Goal: Task Accomplishment & Management: Manage account settings

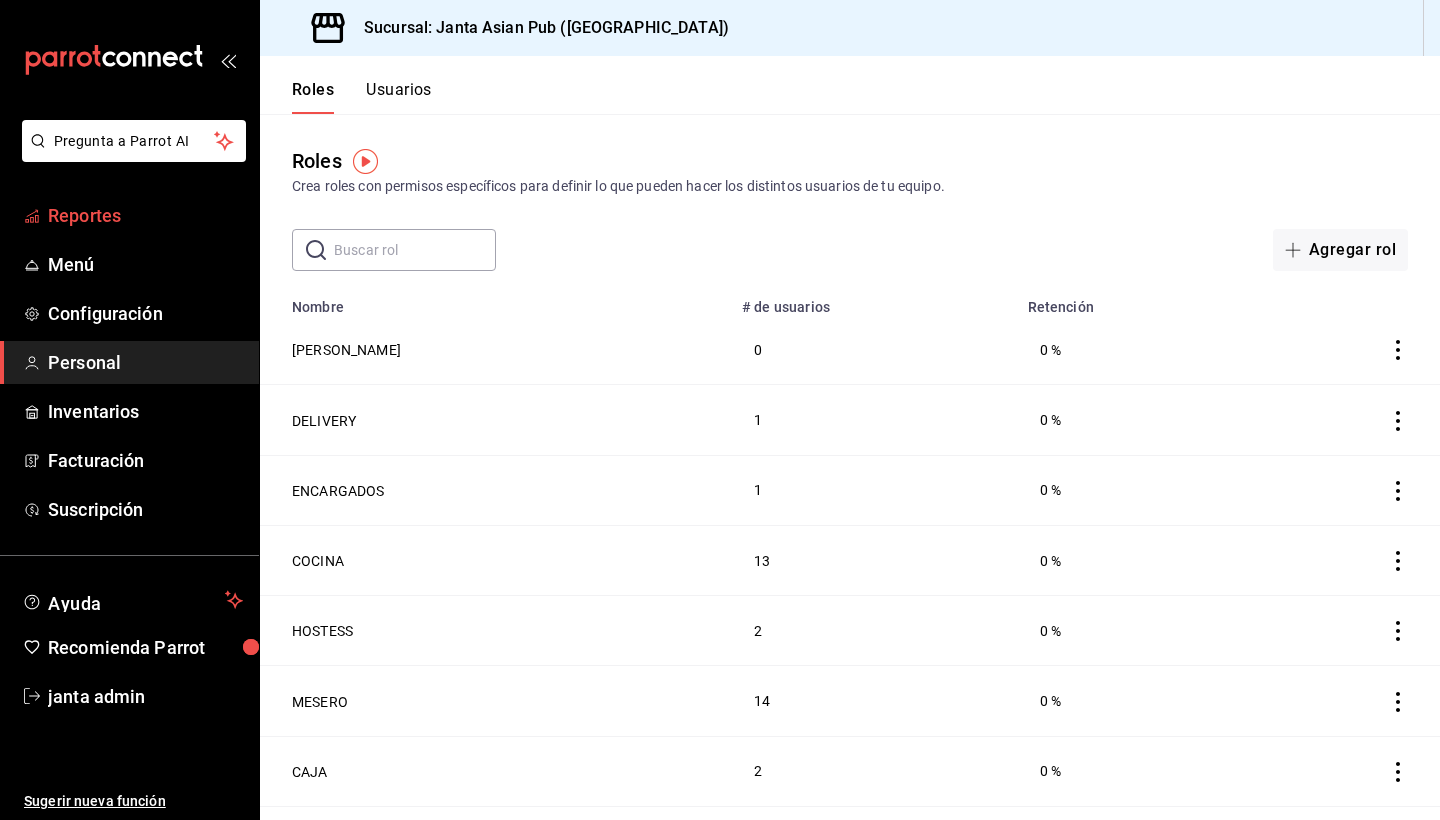
click at [95, 212] on span "Reportes" at bounding box center [145, 215] width 195 height 27
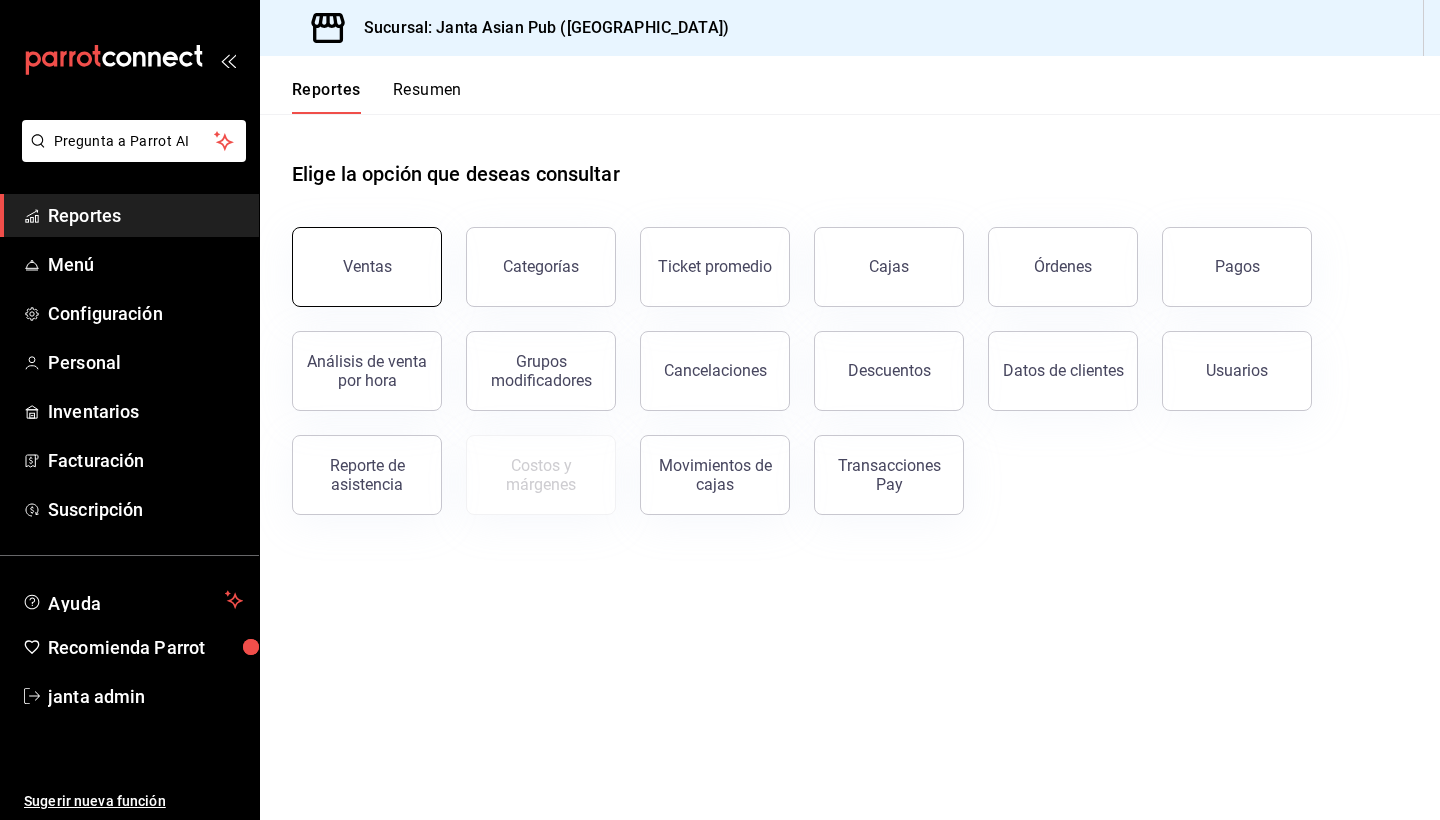
click at [327, 271] on button "Ventas" at bounding box center [367, 267] width 150 height 80
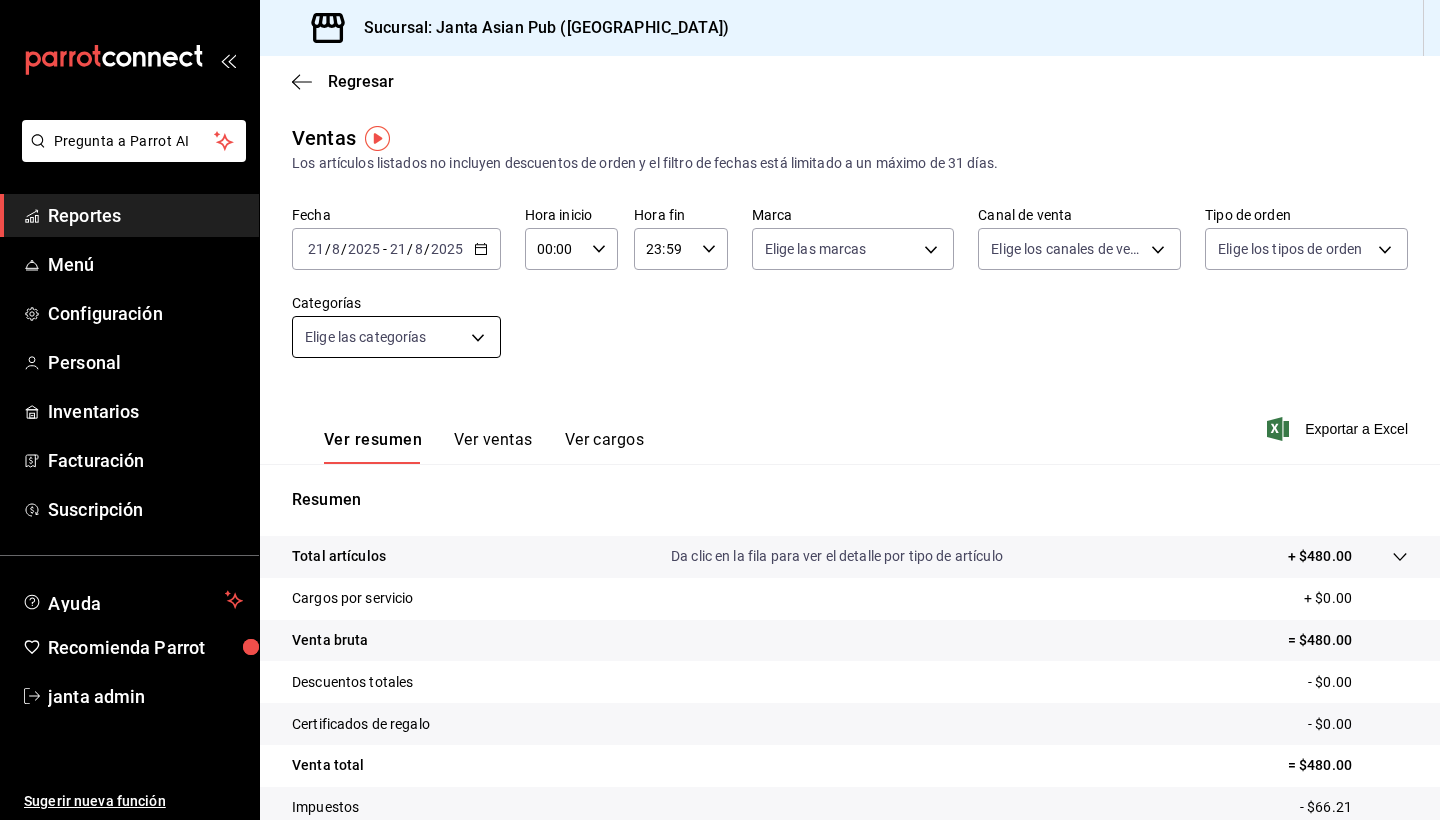
click at [483, 330] on body "Pregunta a Parrot AI Reportes Menú Configuración Personal Inventarios Facturaci…" at bounding box center [720, 410] width 1440 height 820
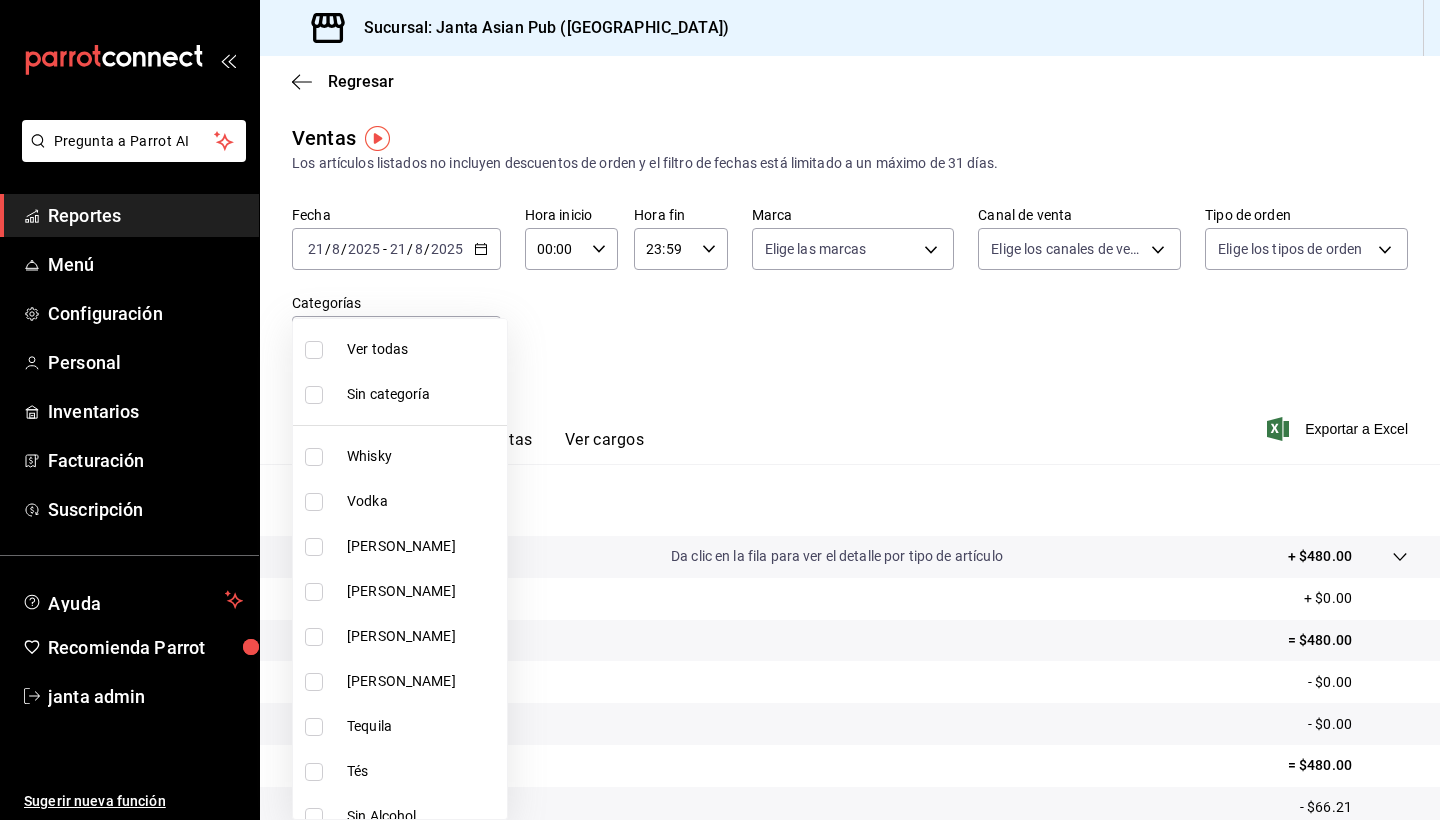
click at [853, 350] on div at bounding box center [720, 410] width 1440 height 820
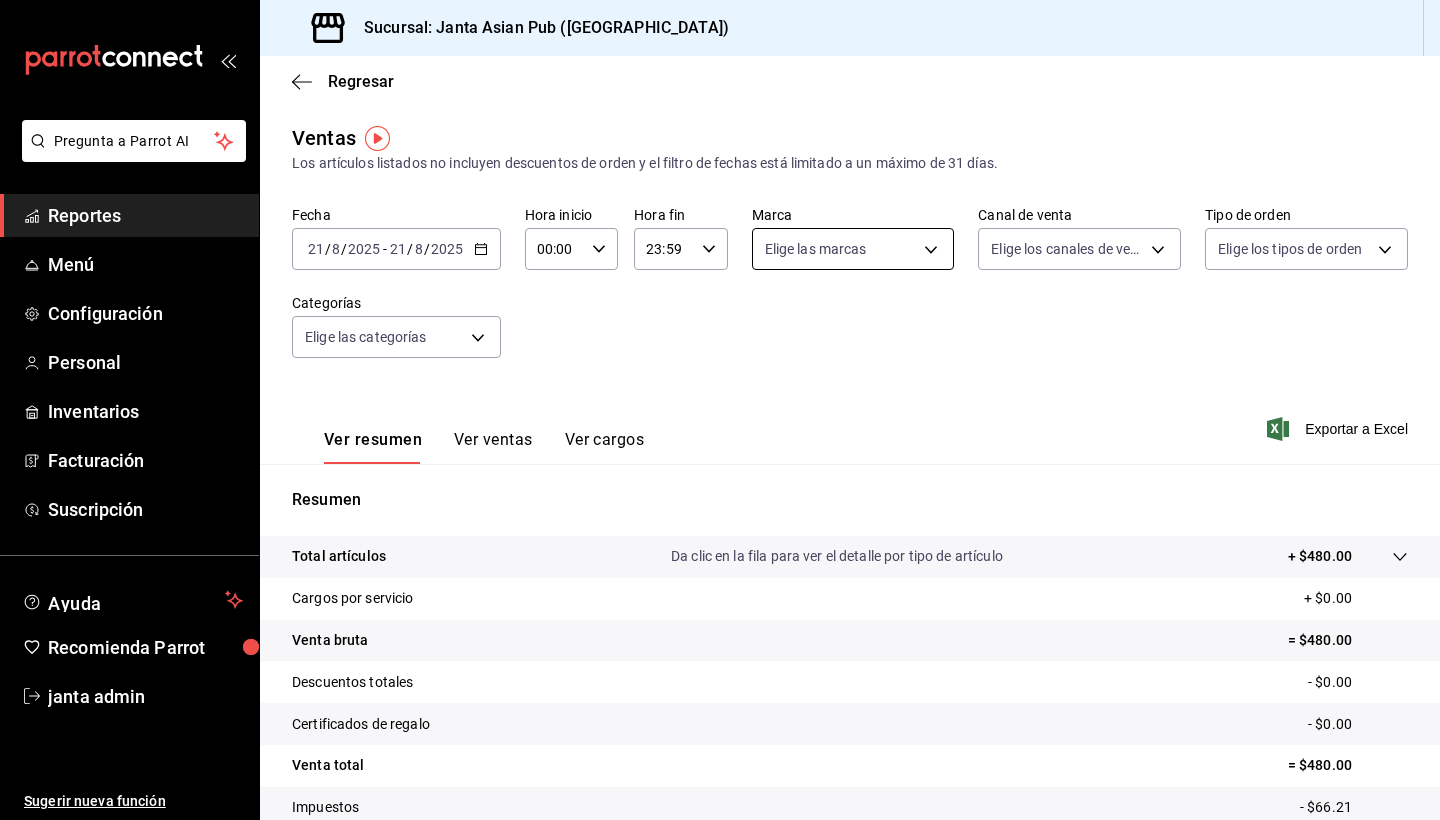
click at [853, 254] on body "Pregunta a Parrot AI Reportes Menú Configuración Personal Inventarios Facturaci…" at bounding box center [720, 410] width 1440 height 820
click at [853, 254] on div at bounding box center [720, 410] width 1440 height 820
click at [853, 252] on body "Pregunta a Parrot AI Reportes Menú Configuración Personal Inventarios Facturaci…" at bounding box center [720, 410] width 1440 height 820
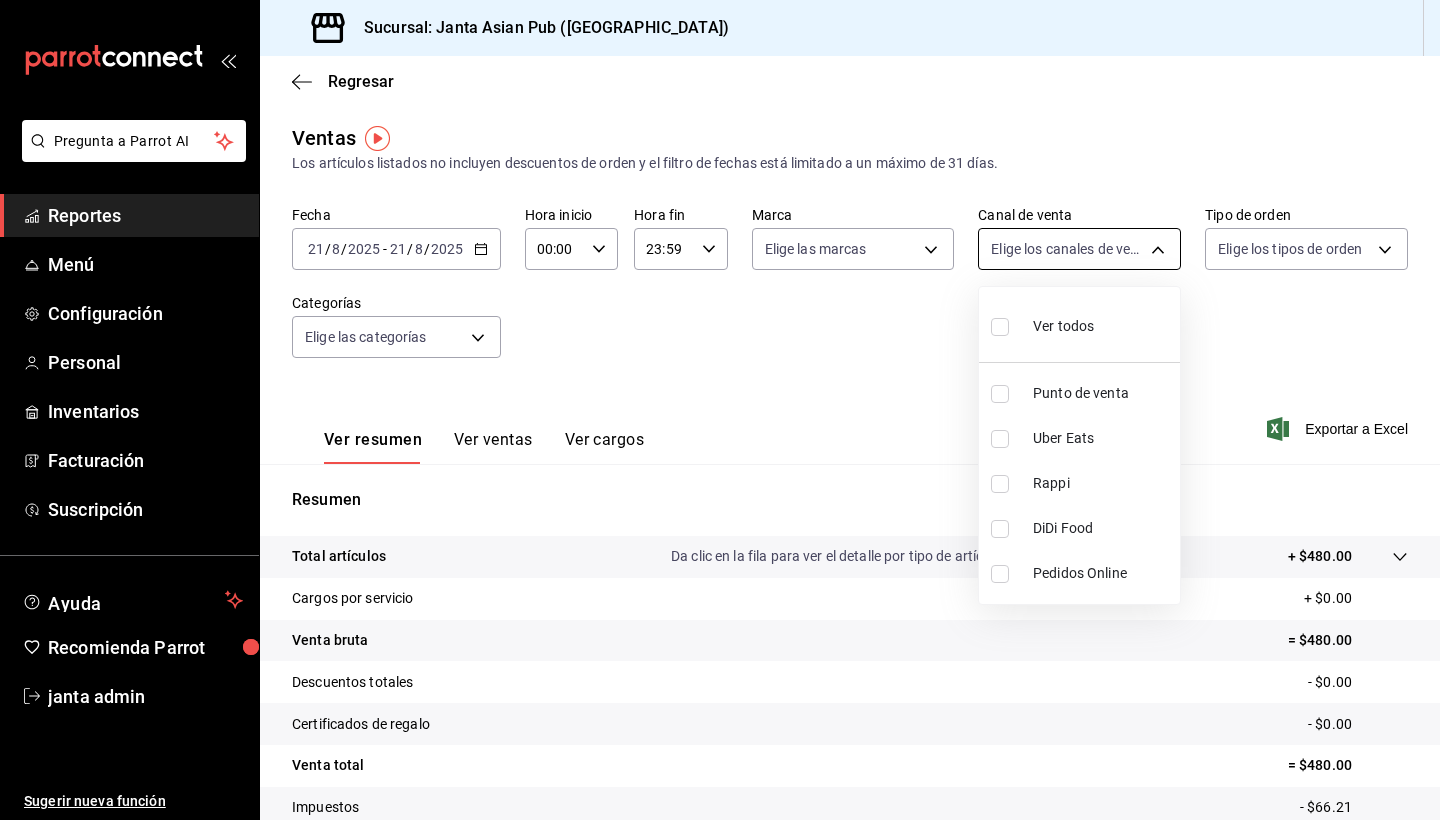
click at [853, 252] on div at bounding box center [720, 410] width 1440 height 820
click at [853, 252] on body "Pregunta a Parrot AI Reportes Menú Configuración Personal Inventarios Facturaci…" at bounding box center [720, 410] width 1440 height 820
click at [853, 439] on label at bounding box center [1004, 439] width 26 height 18
click at [853, 439] on input "checkbox" at bounding box center [1000, 439] width 18 height 18
checkbox input "false"
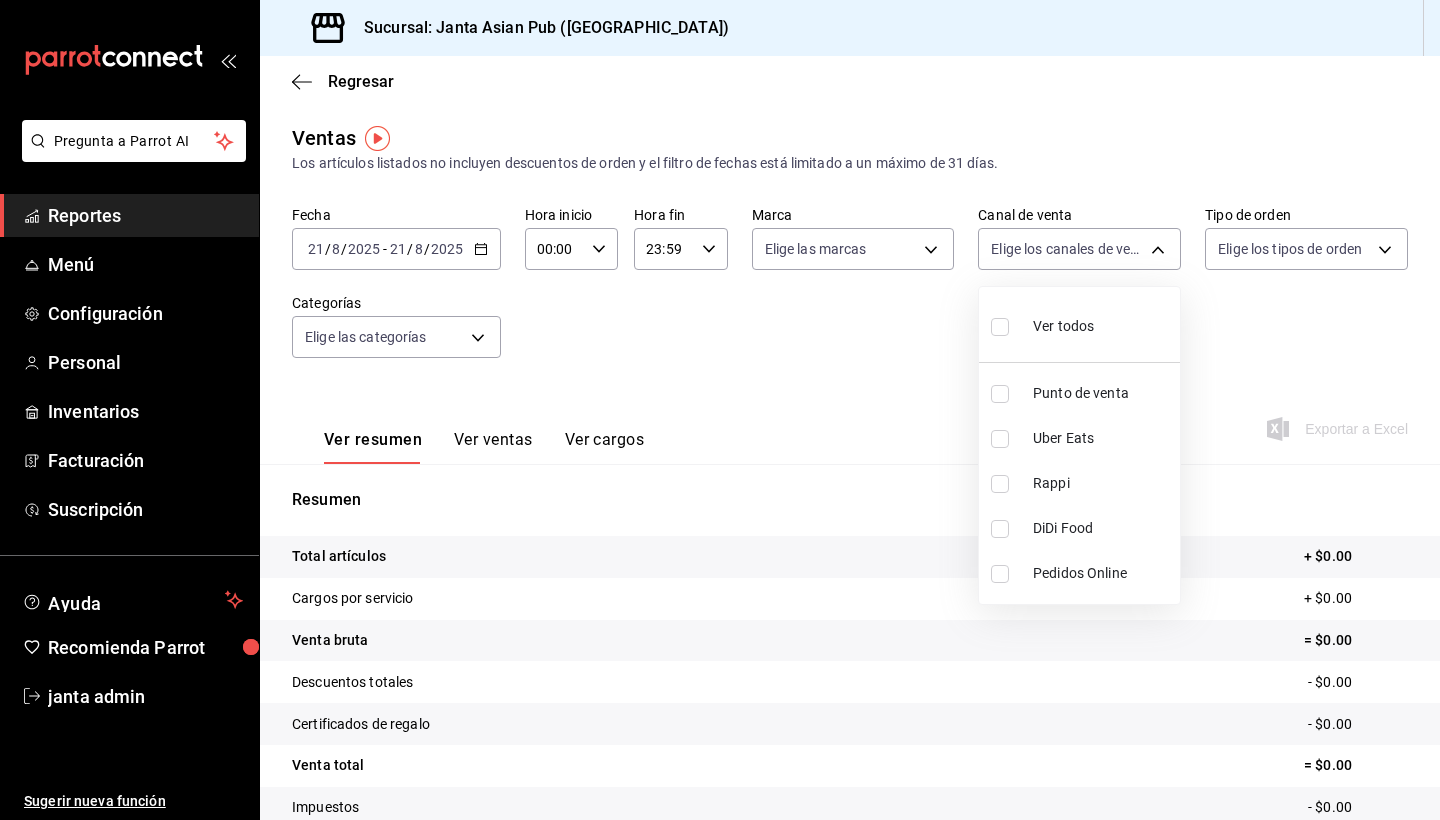
click at [853, 439] on input "checkbox" at bounding box center [1000, 439] width 18 height 18
checkbox input "true"
type input "UBER_EATS"
click at [853, 439] on input "checkbox" at bounding box center [1000, 439] width 18 height 18
checkbox input "false"
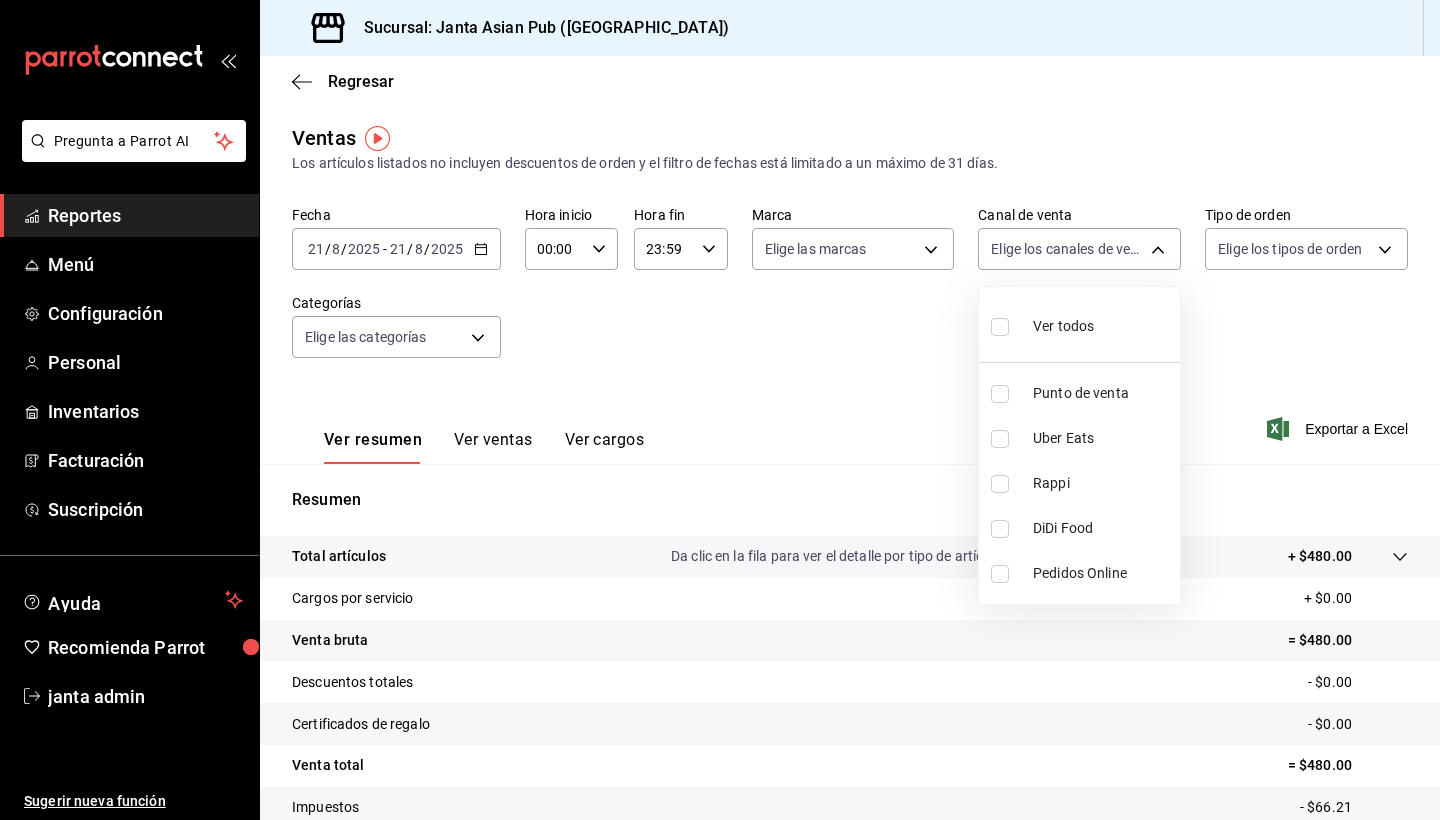
click at [853, 248] on div at bounding box center [720, 410] width 1440 height 820
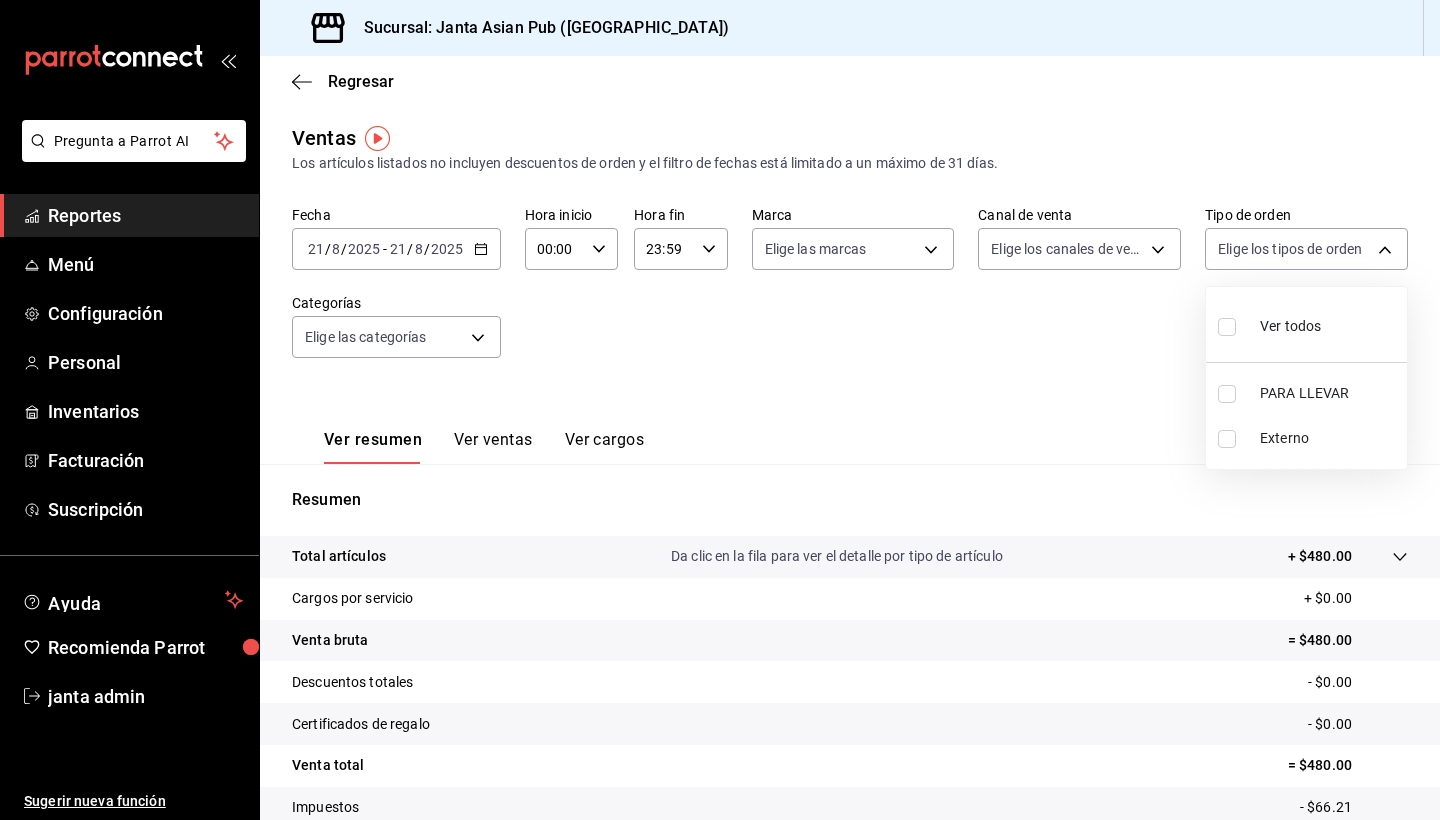
click at [853, 248] on body "Pregunta a Parrot AI Reportes Menú Configuración Personal Inventarios Facturaci…" at bounding box center [720, 410] width 1440 height 820
click at [853, 252] on div at bounding box center [720, 410] width 1440 height 820
click at [853, 365] on div "Fecha [DATE] [DATE] - [DATE] [DATE] Hora inicio 00:00 Hora inicio Hora fin 23:5…" at bounding box center [850, 294] width 1116 height 176
click at [65, 209] on span "Reportes" at bounding box center [145, 215] width 195 height 27
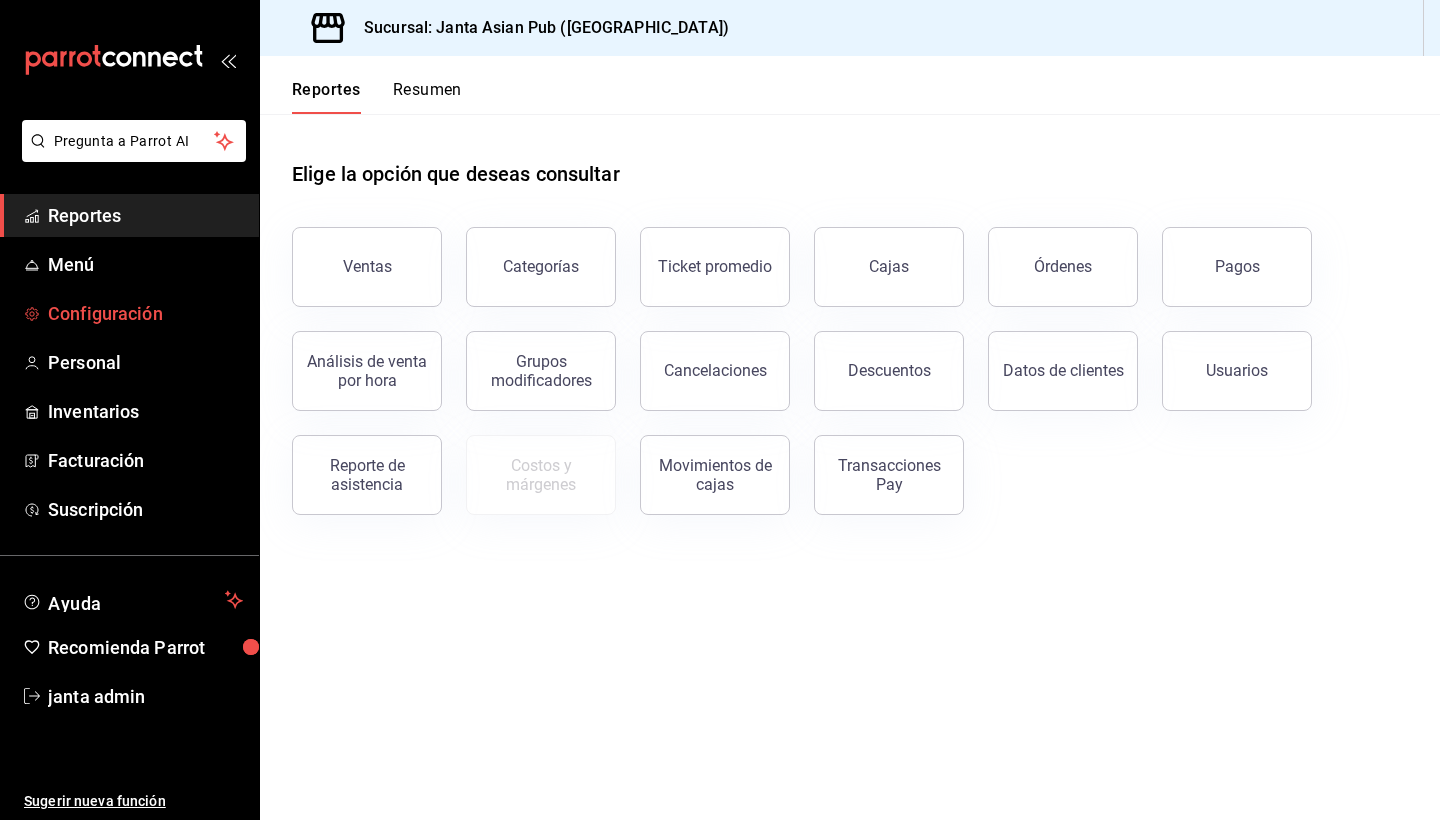
click at [94, 312] on span "Configuración" at bounding box center [145, 313] width 195 height 27
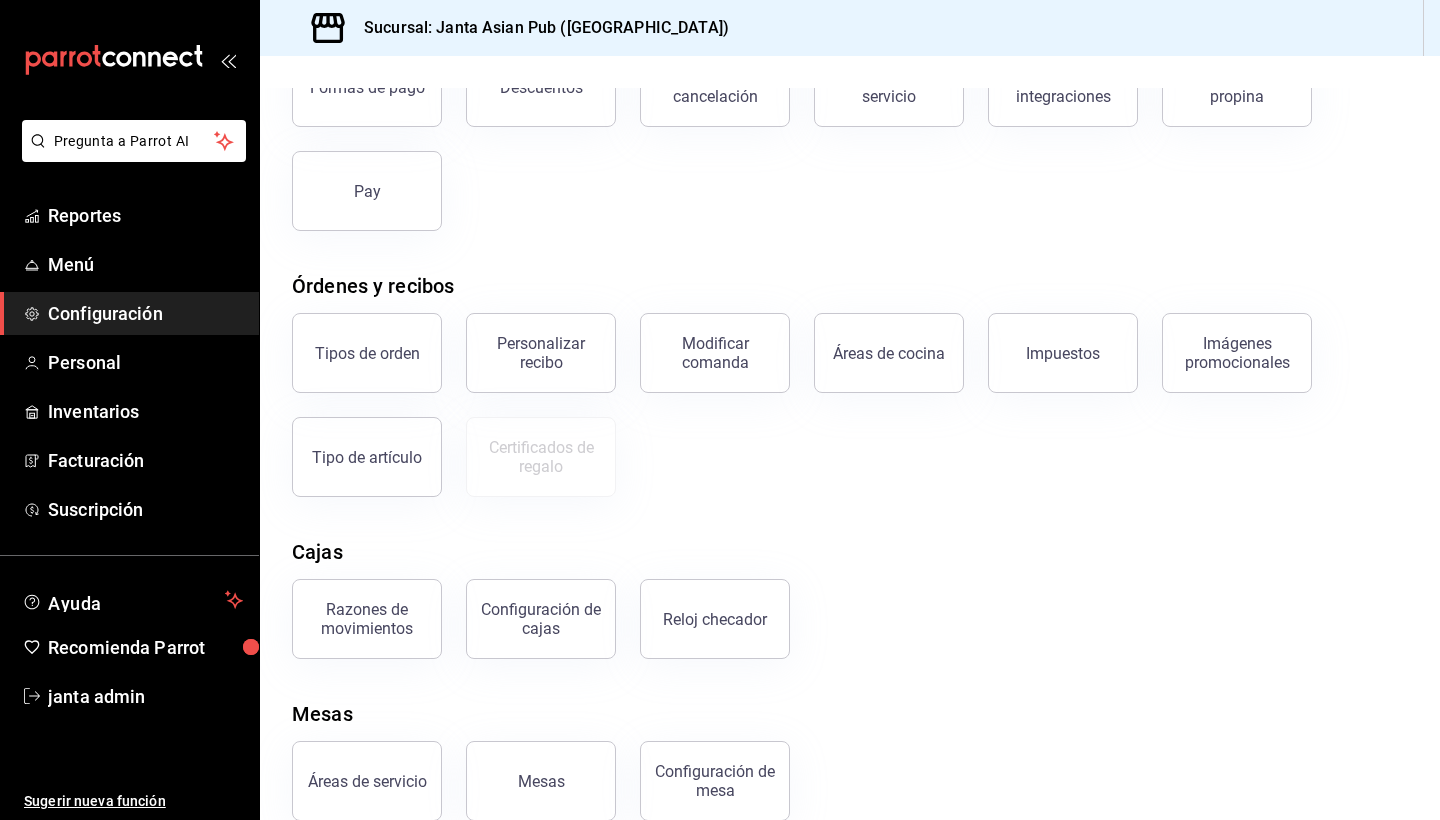
scroll to position [163, 0]
click at [349, 364] on button "Tipos de orden" at bounding box center [367, 351] width 150 height 80
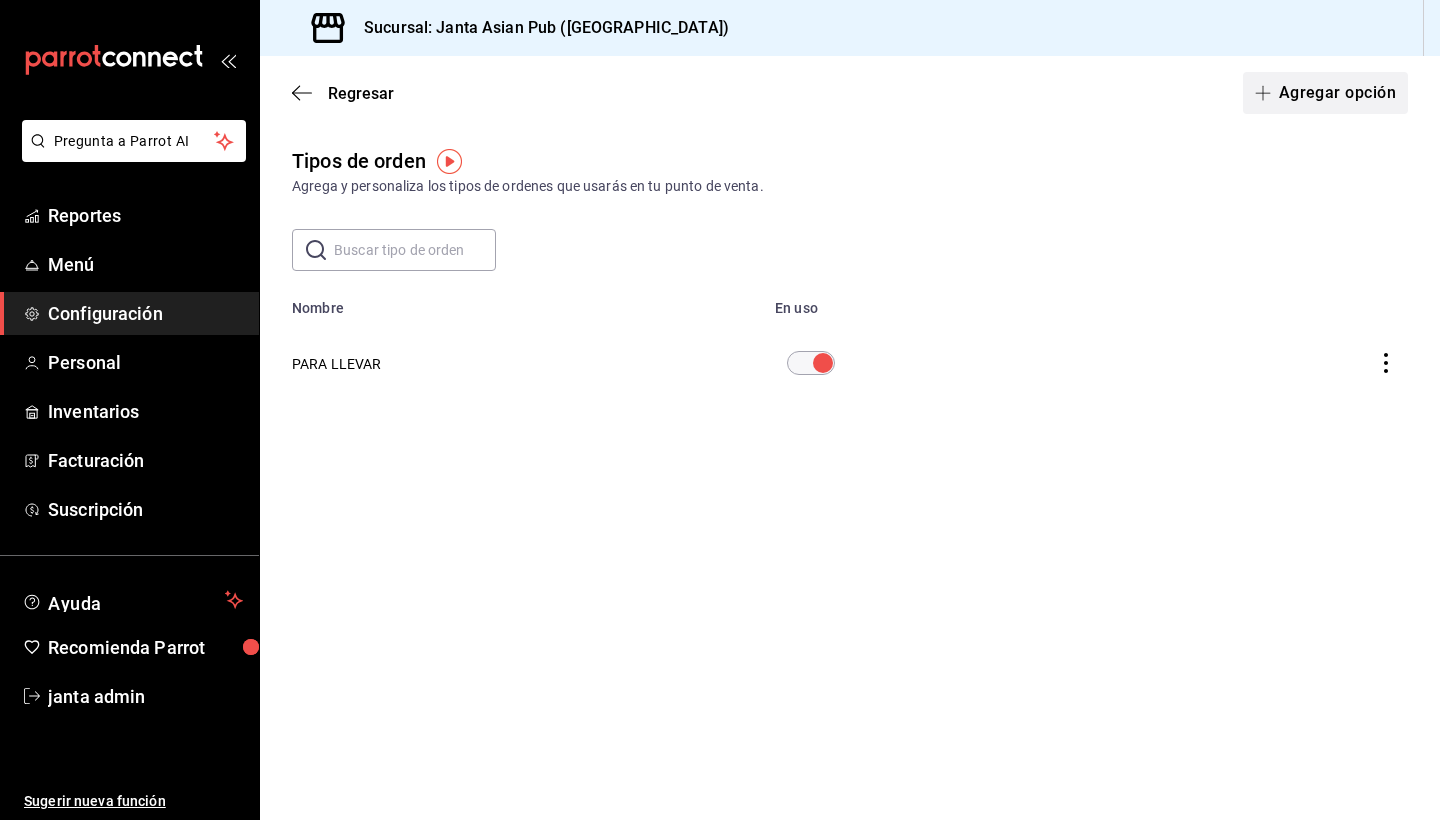
click at [853, 91] on button "Agregar opción" at bounding box center [1325, 93] width 165 height 42
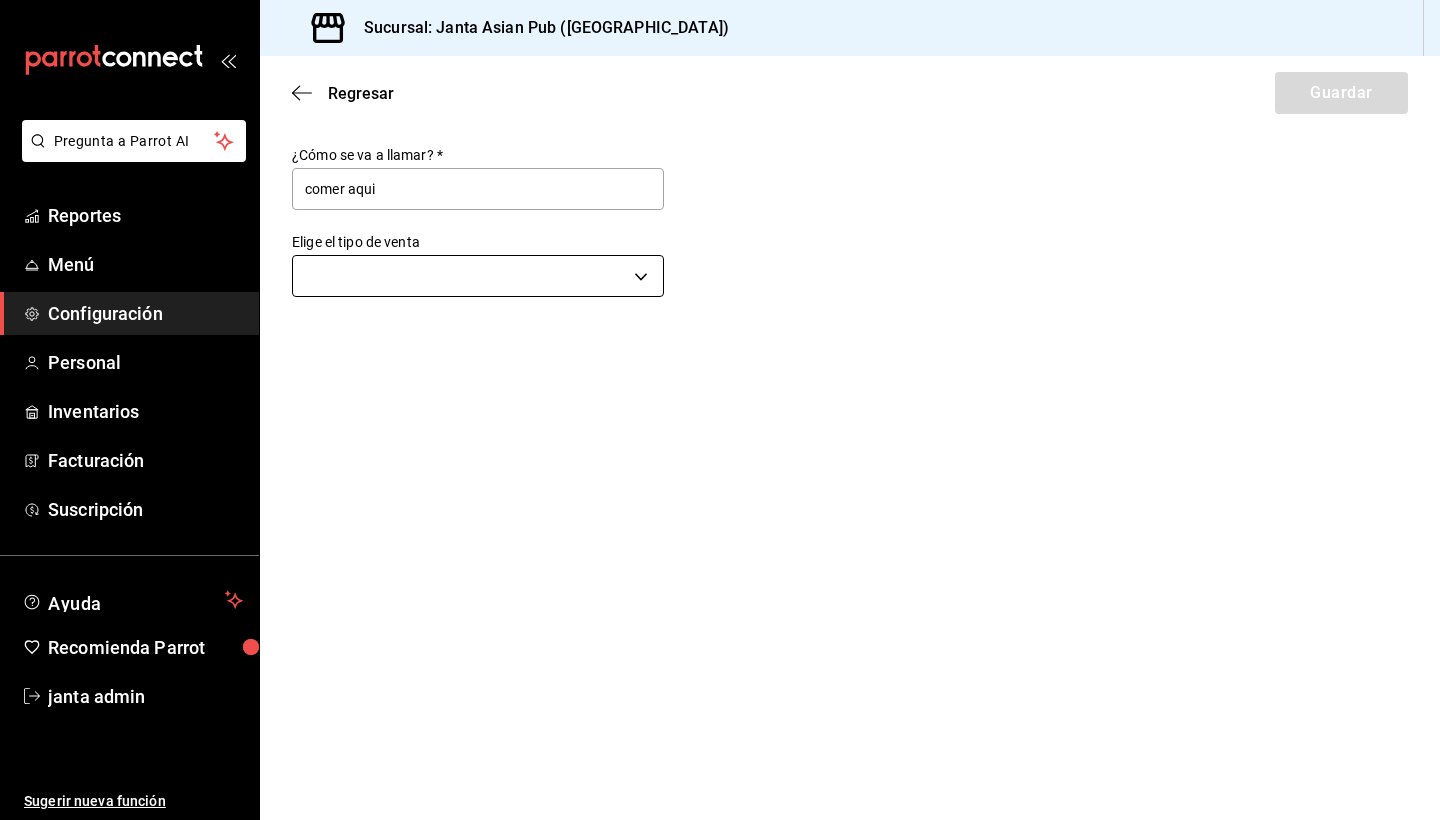
click at [609, 271] on body "Pregunta a Parrot AI Reportes Menú Configuración Personal Inventarios Facturaci…" at bounding box center [720, 410] width 1440 height 820
click at [525, 187] on div at bounding box center [720, 410] width 1440 height 820
click at [518, 187] on input "comer aqui" at bounding box center [478, 189] width 372 height 42
type input "c"
type input "s"
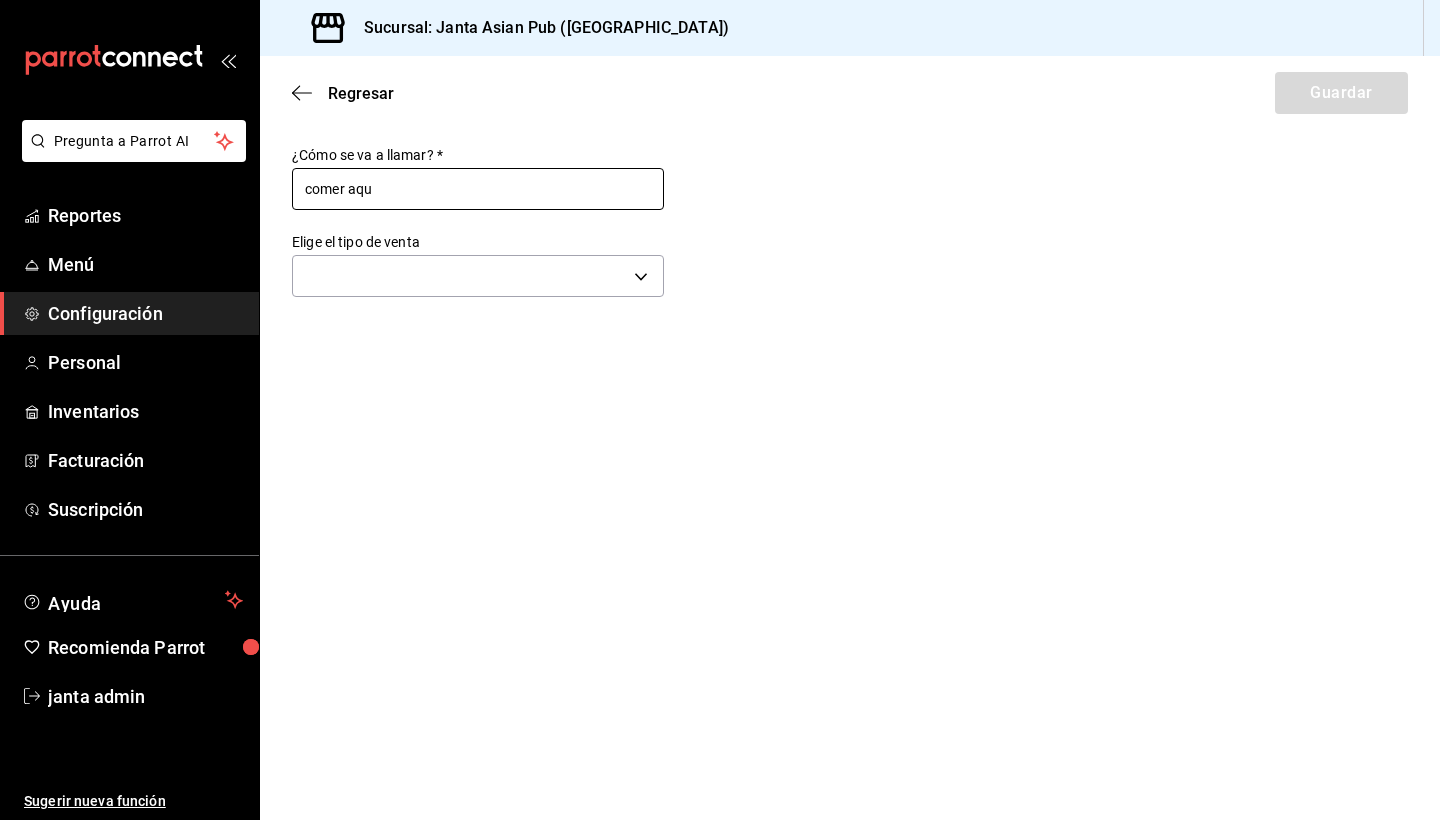
type input "comer aqui"
click at [564, 274] on body "Pregunta a Parrot AI Reportes Menú Configuración Personal Inventarios Facturaci…" at bounding box center [720, 410] width 1440 height 820
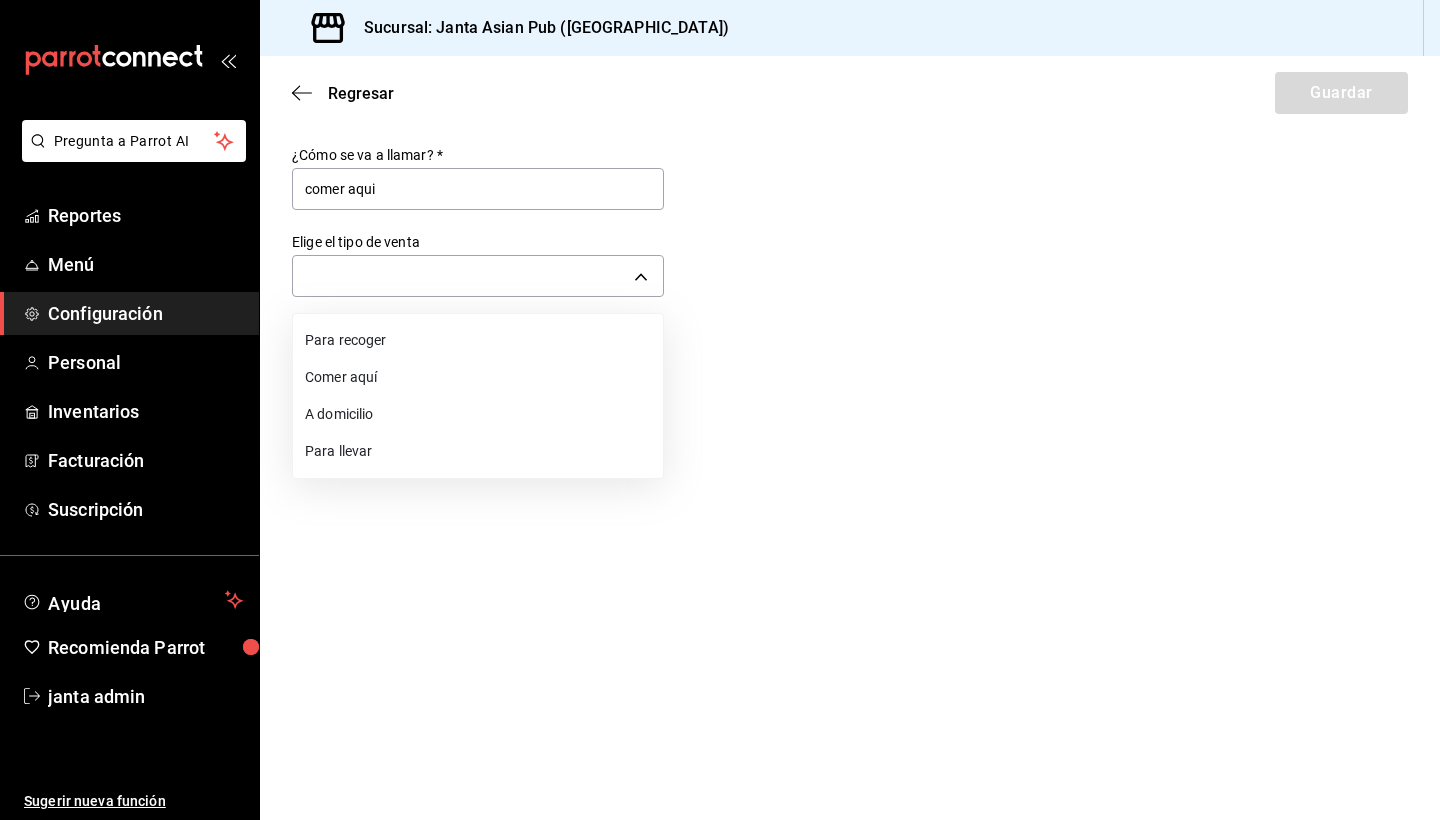
click at [495, 382] on li "Comer aquí" at bounding box center [478, 377] width 370 height 37
type input "DINE_IN"
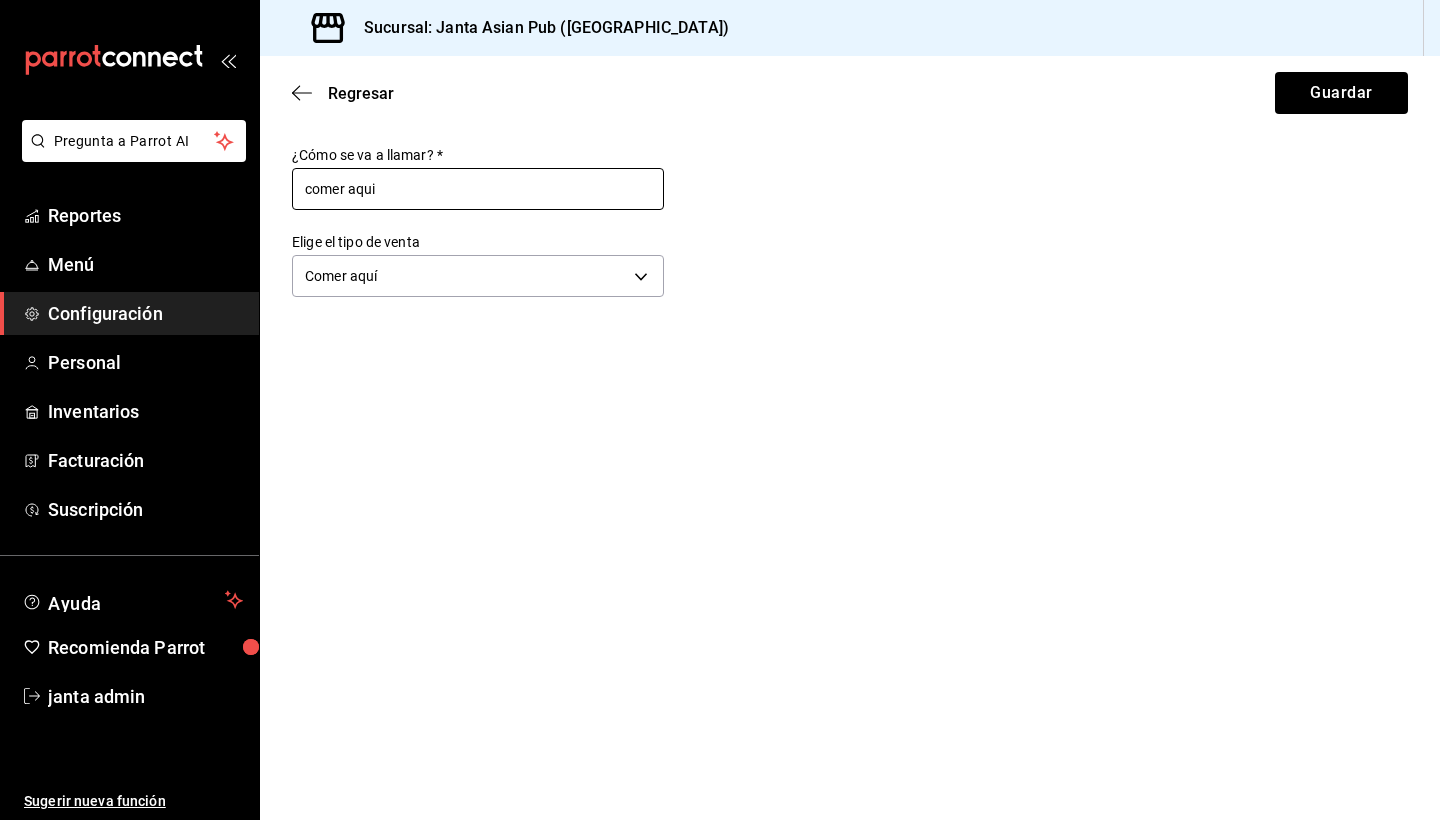
click at [395, 192] on input "comer aqui" at bounding box center [478, 189] width 372 height 42
type input "comer aquí"
click at [642, 277] on body "Pregunta a Parrot AI Reportes Menú Configuración Personal Inventarios Facturaci…" at bounding box center [720, 410] width 1440 height 820
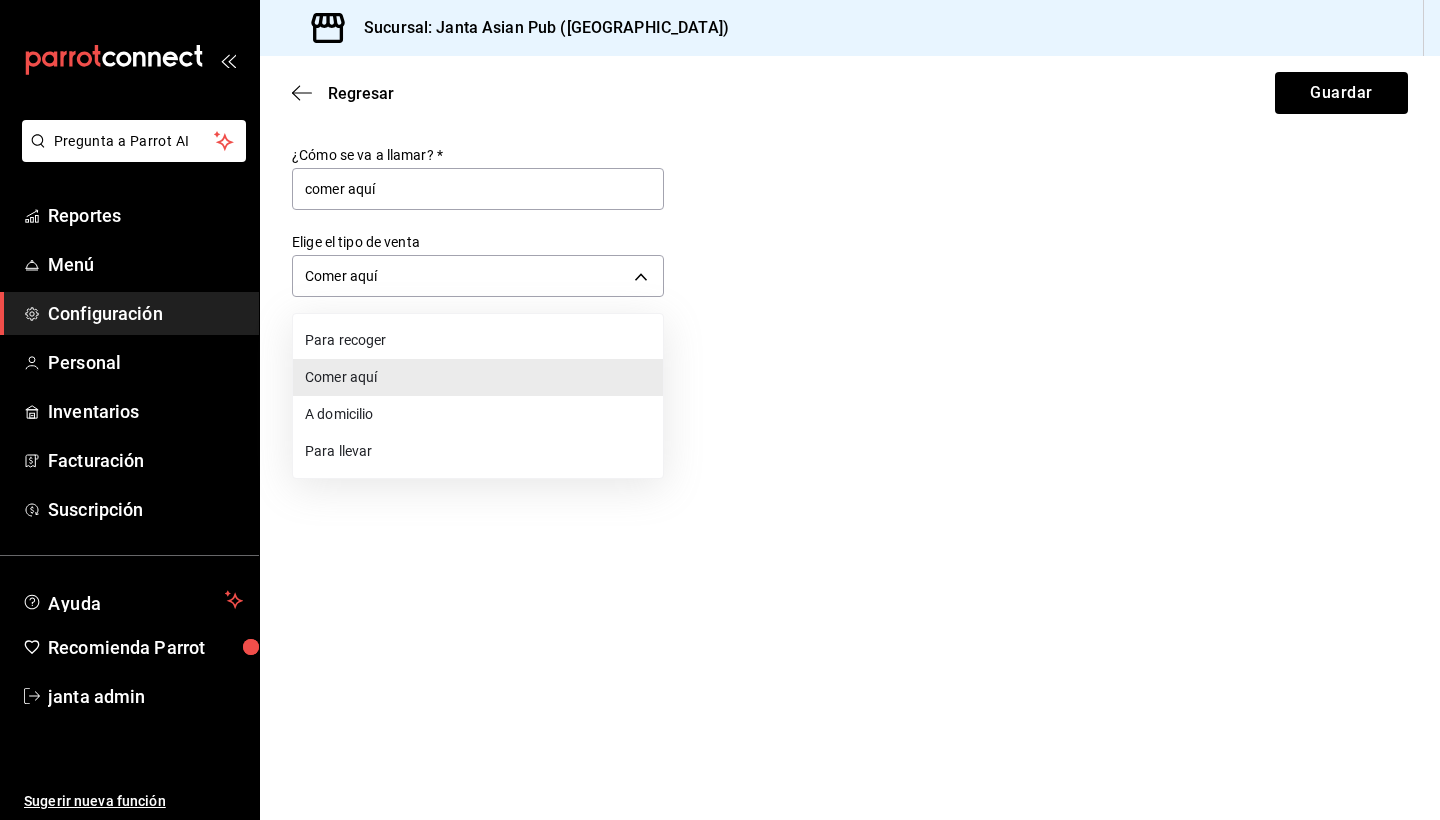
click at [809, 285] on div at bounding box center [720, 410] width 1440 height 820
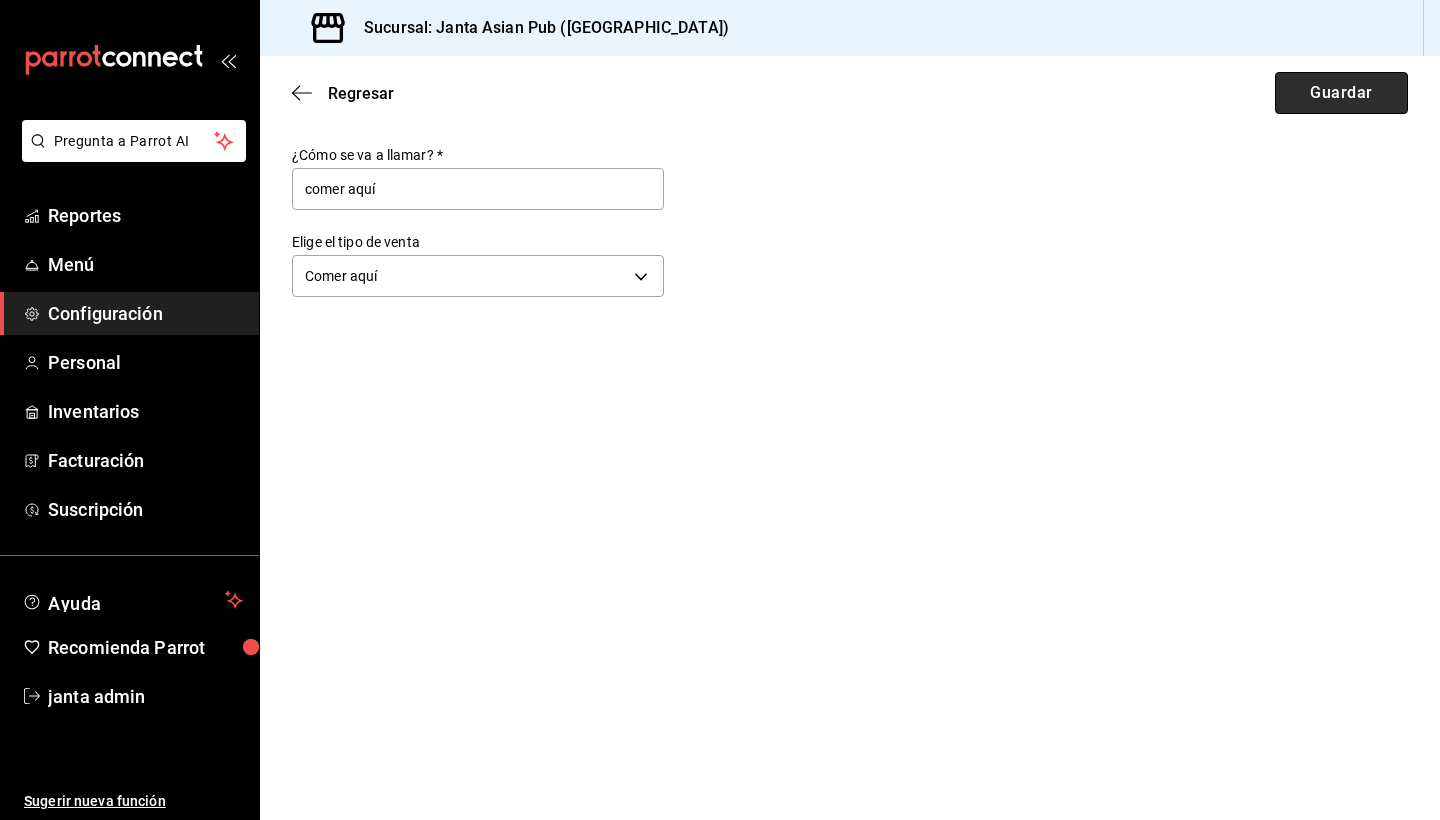
click at [853, 76] on button "Guardar" at bounding box center [1341, 93] width 133 height 42
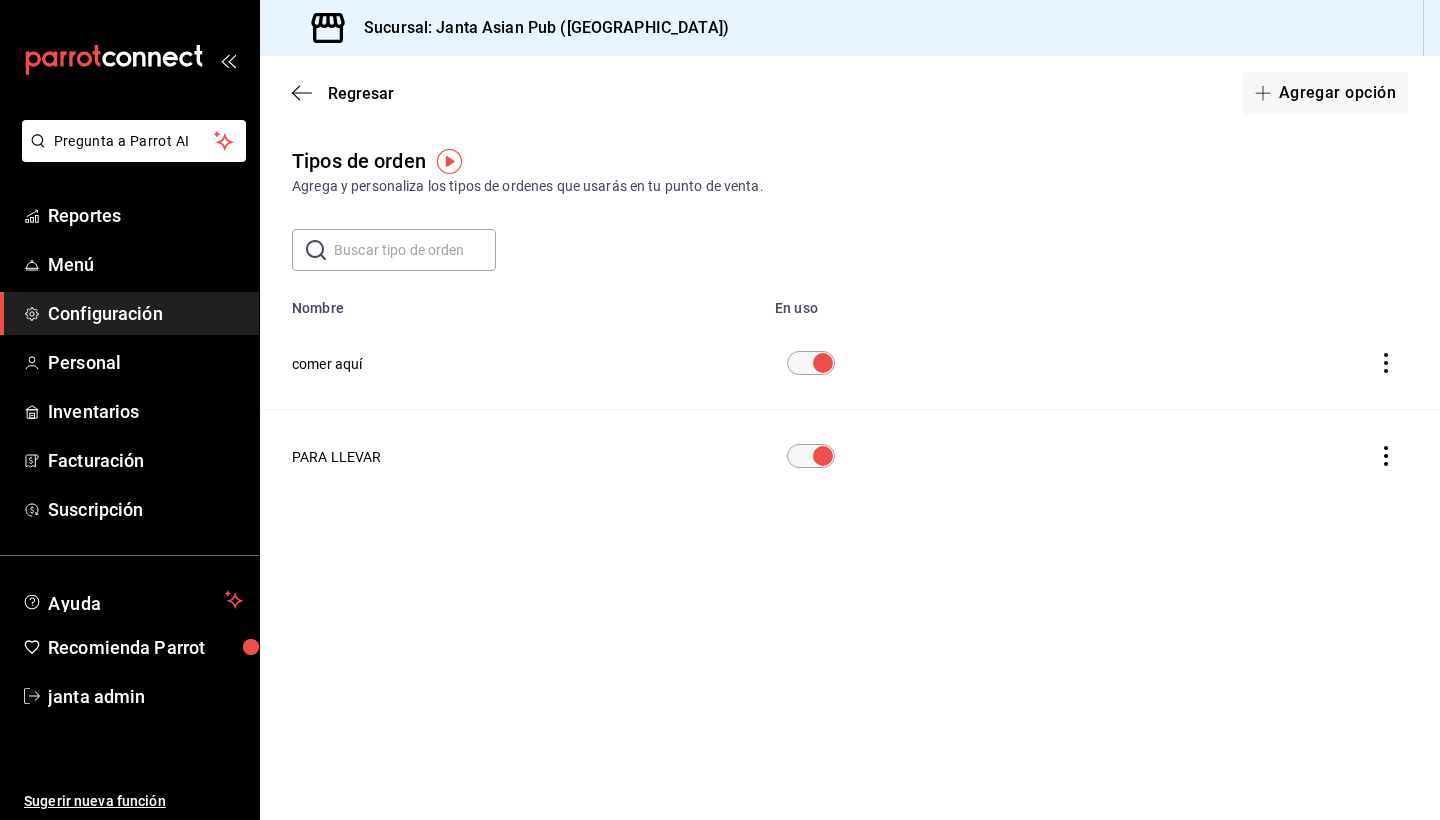
click at [346, 363] on button "comer aquí" at bounding box center [327, 364] width 71 height 20
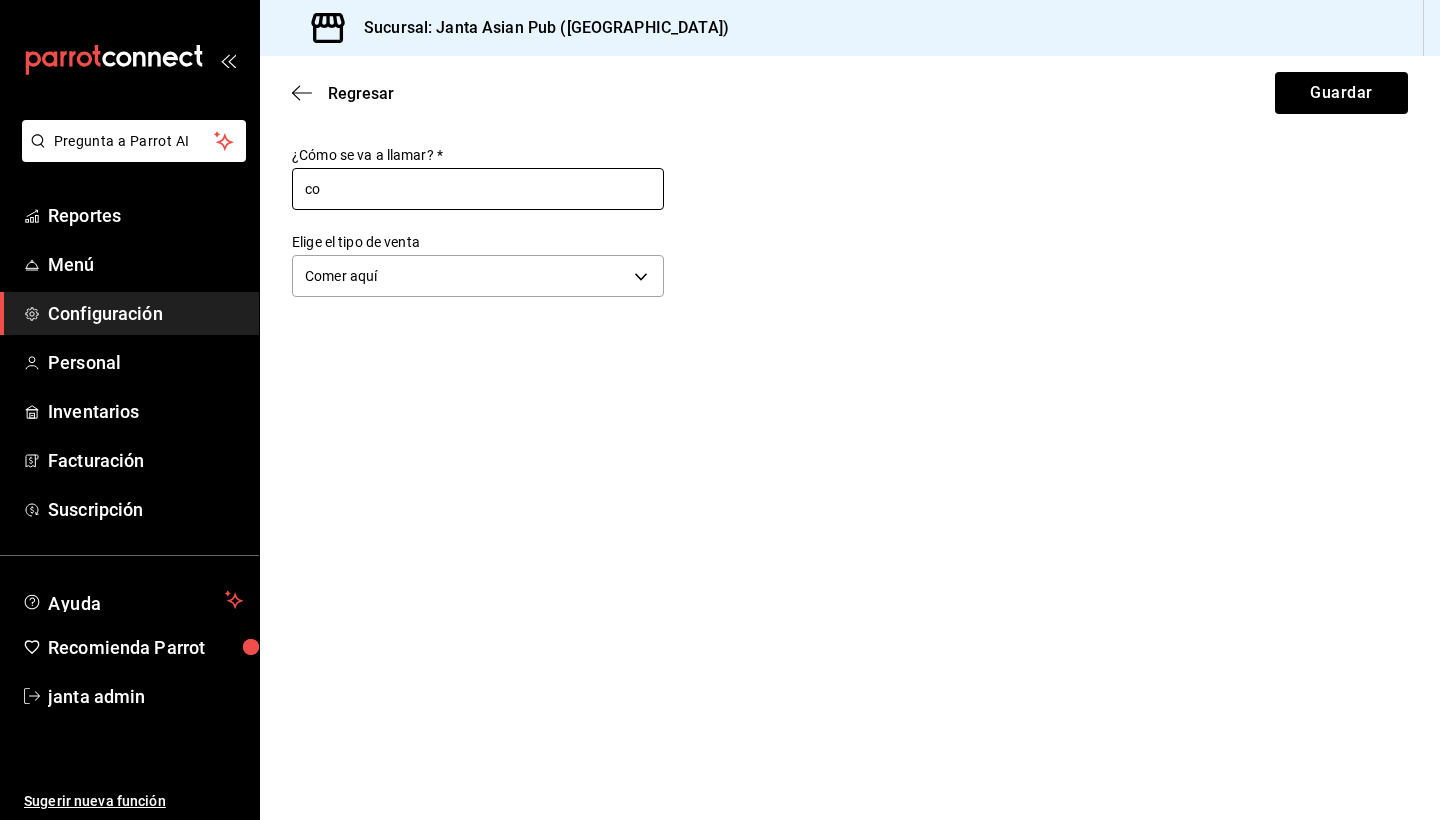
type input "c"
type input "COMER AQUÍ"
click at [853, 90] on button "Guardar" at bounding box center [1341, 93] width 133 height 42
